Goal: Task Accomplishment & Management: Manage account settings

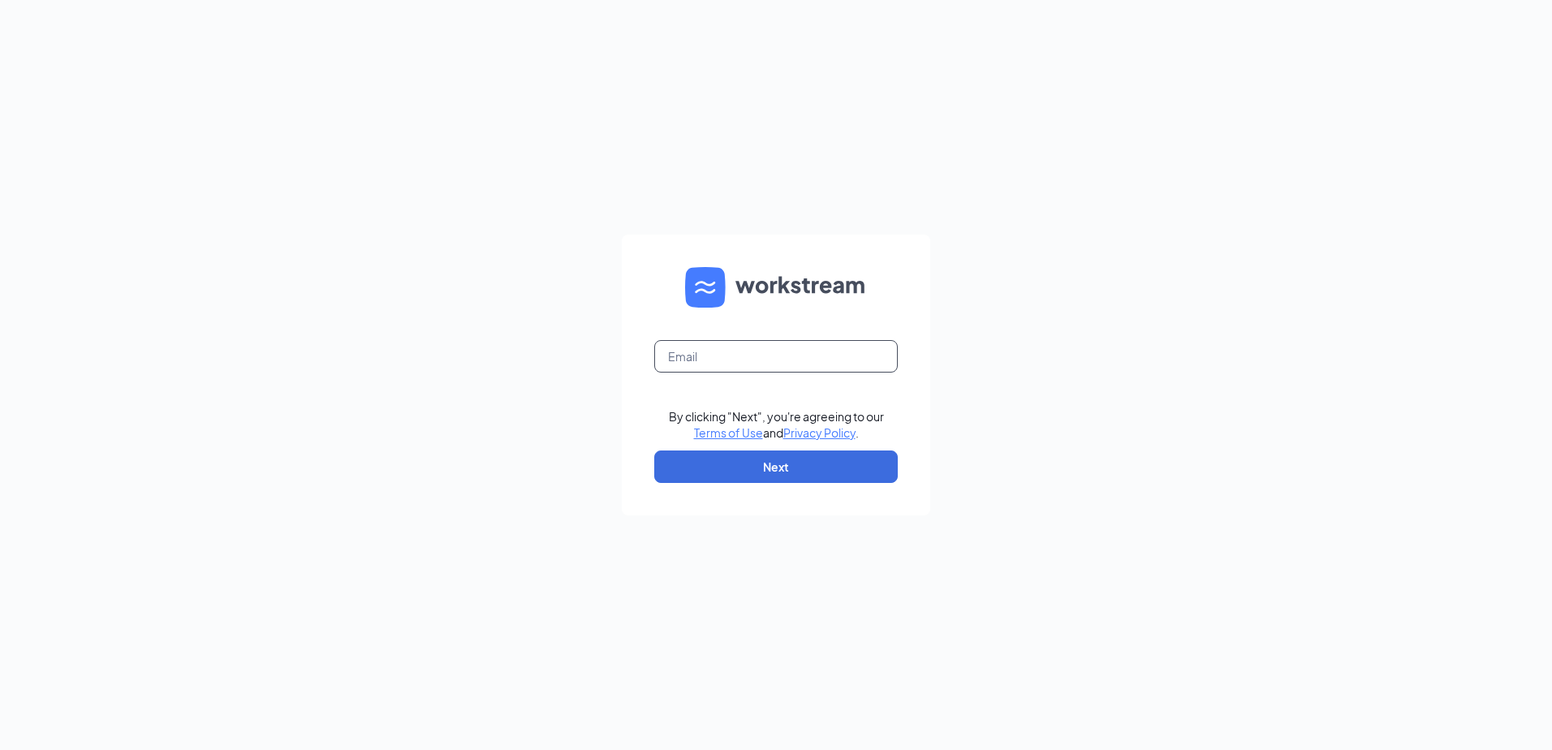
click at [796, 357] on input "text" at bounding box center [776, 356] width 244 height 32
type input "[EMAIL_ADDRESS][DOMAIN_NAME]"
click at [751, 465] on button "Next" at bounding box center [776, 467] width 244 height 32
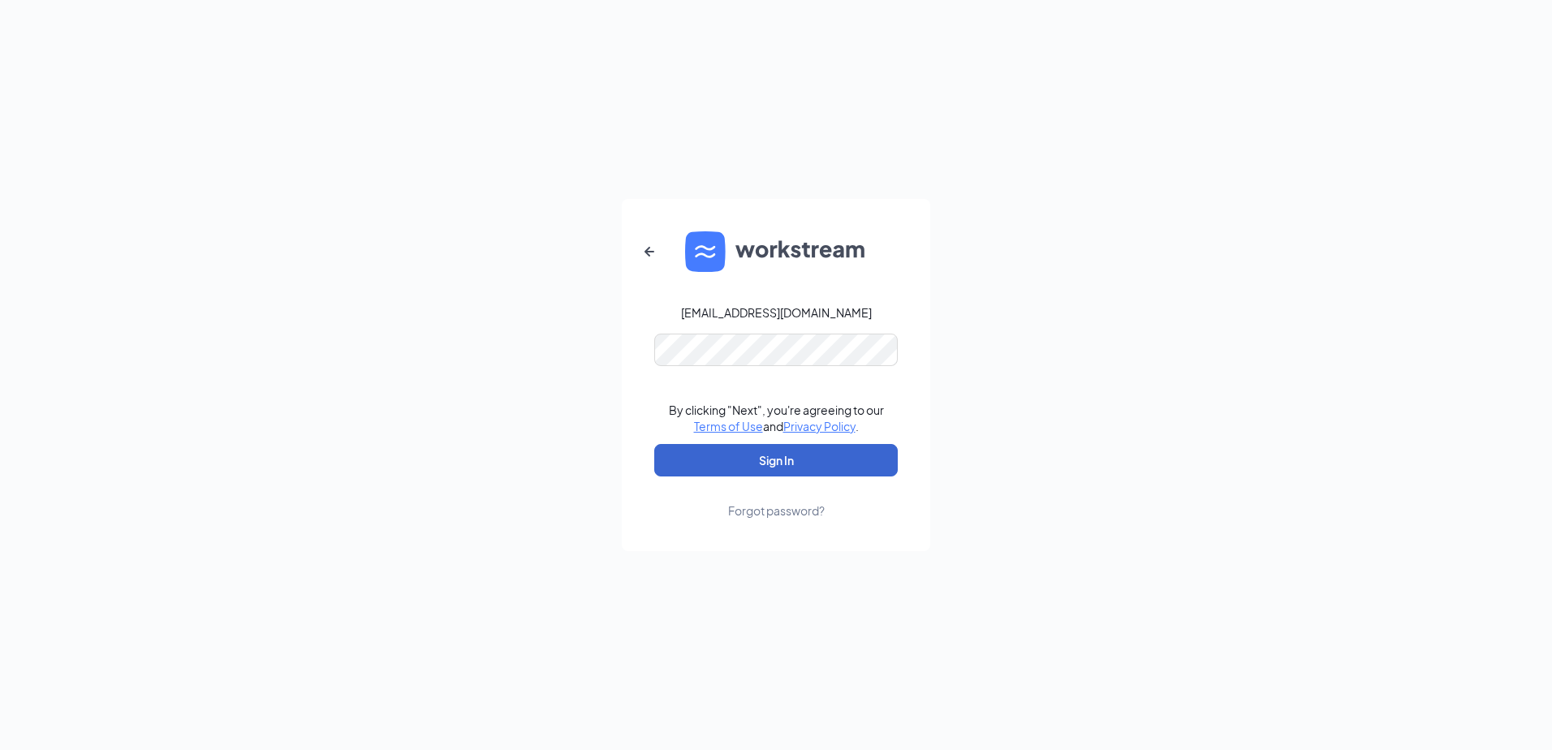
click at [774, 460] on button "Sign In" at bounding box center [776, 460] width 244 height 32
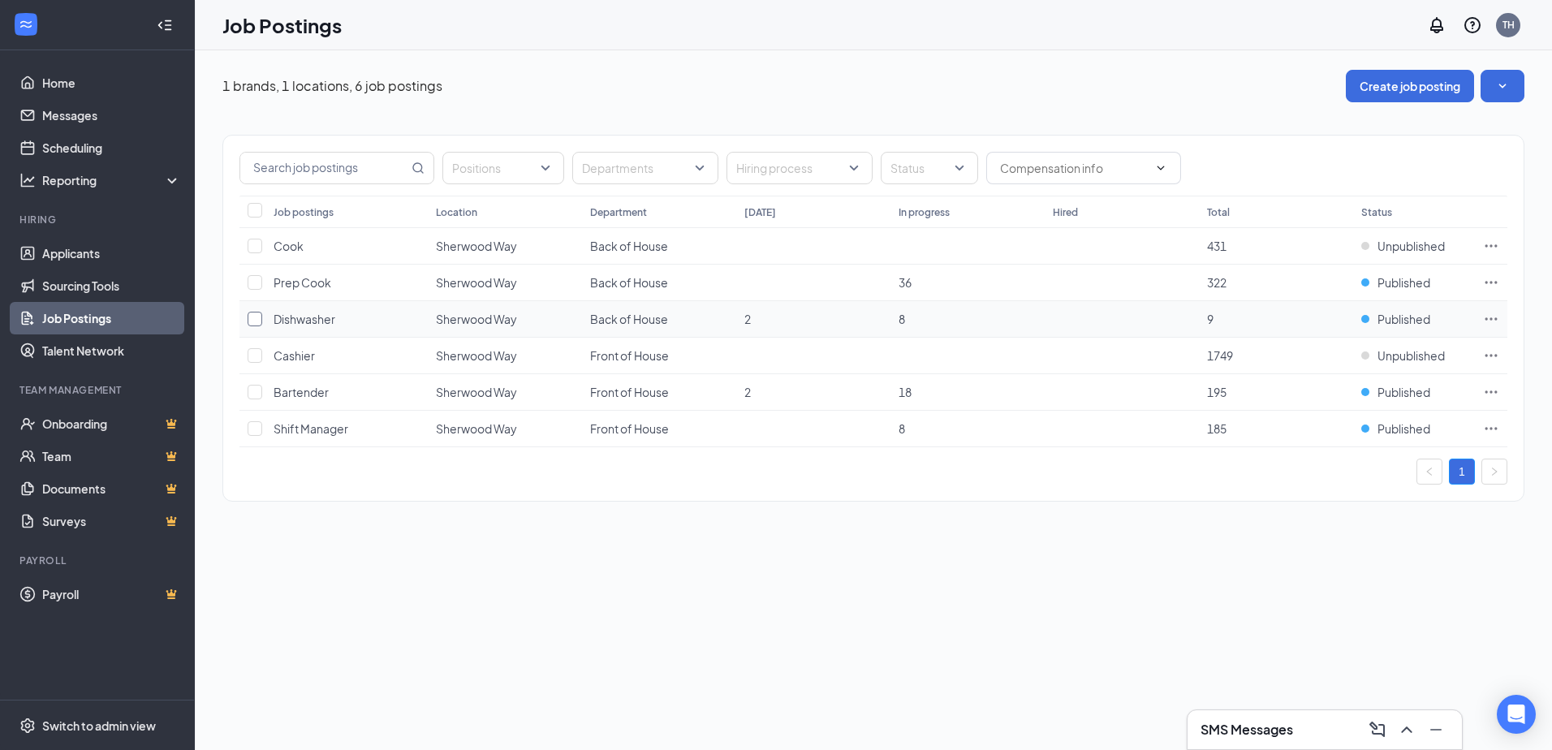
click at [257, 316] on input "checkbox" at bounding box center [255, 319] width 15 height 15
checkbox input "true"
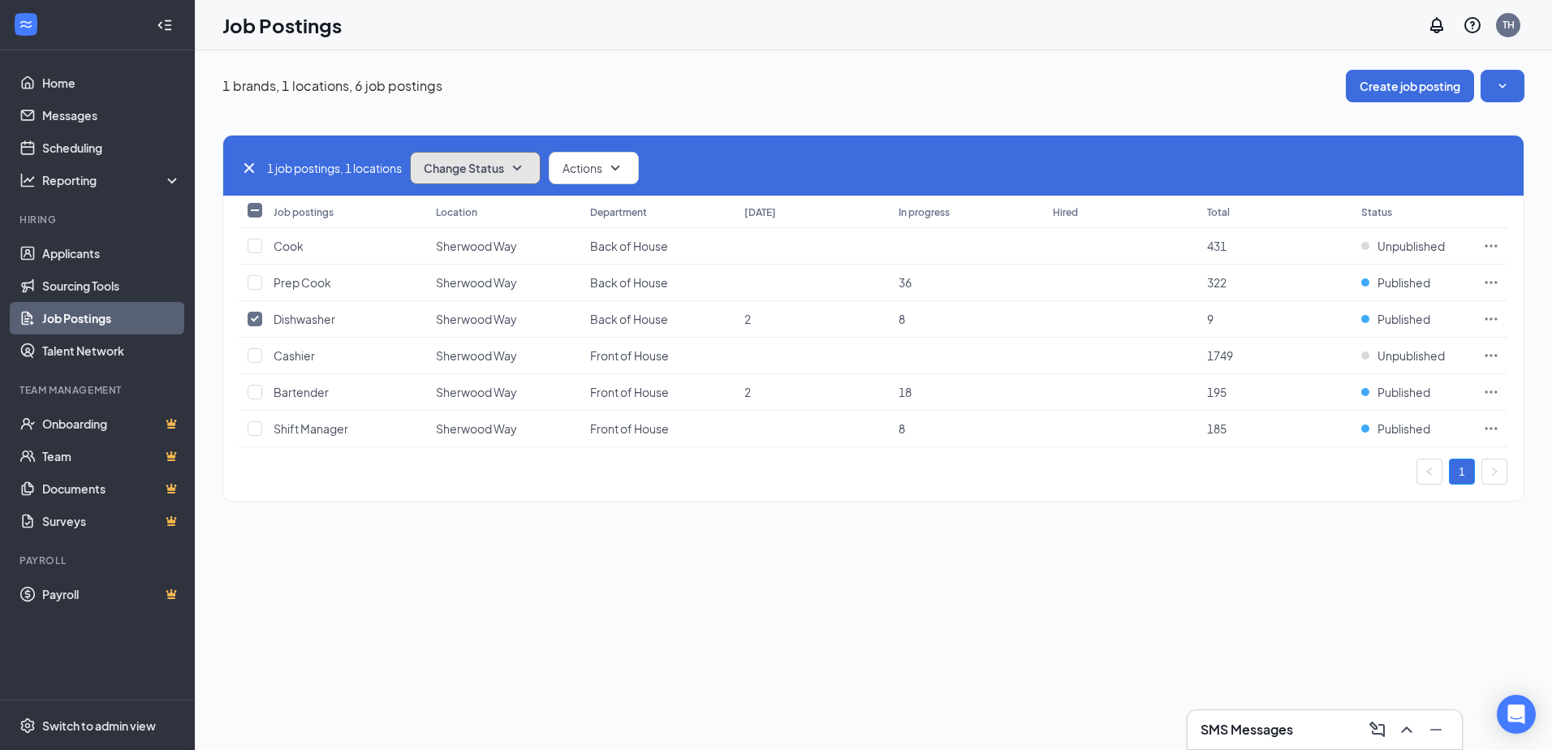
click at [498, 182] on button "Change Status" at bounding box center [475, 168] width 131 height 32
click at [467, 248] on span "Unpublish" at bounding box center [453, 248] width 53 height 18
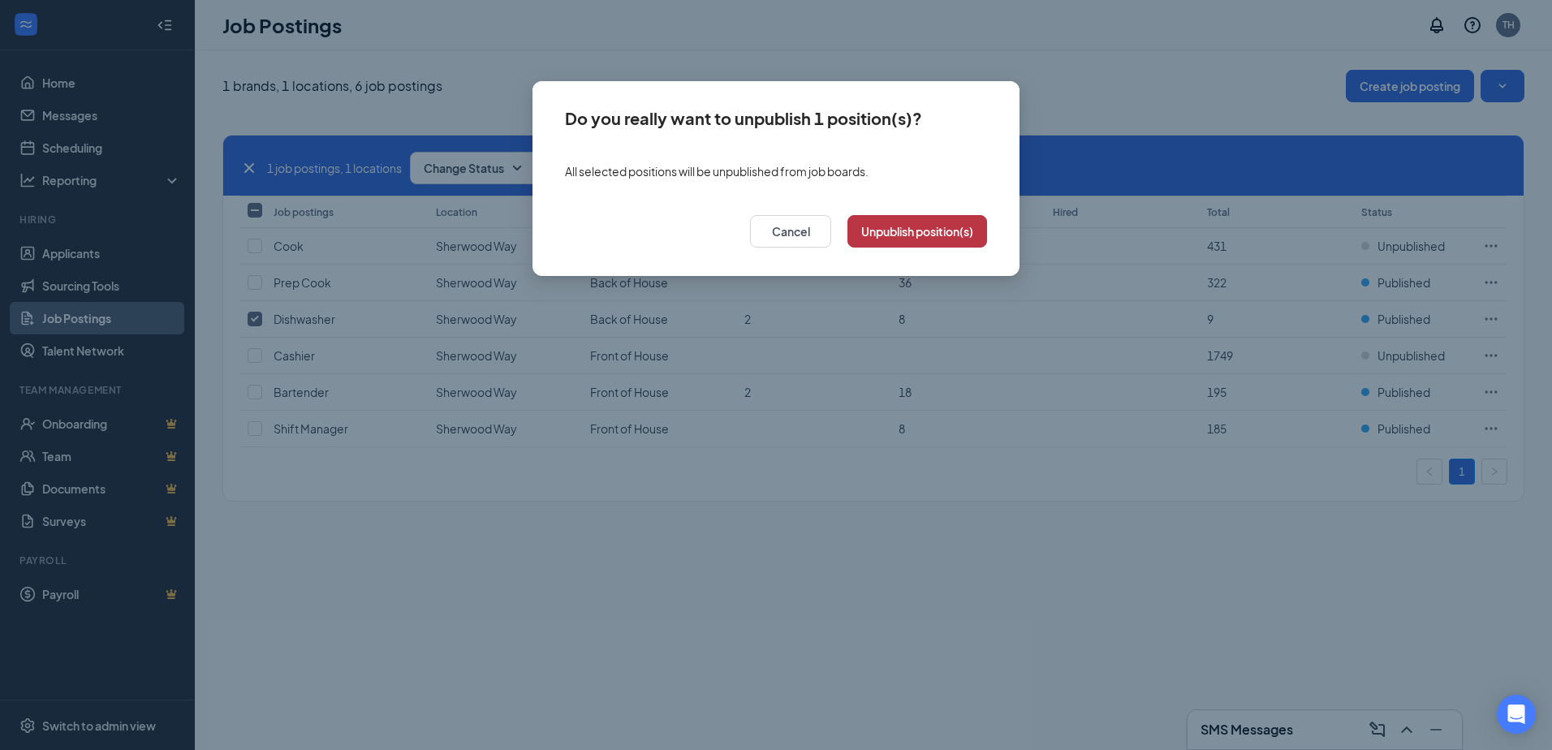
click at [882, 222] on button "Unpublish position(s)" at bounding box center [917, 231] width 140 height 32
